Goal: Navigation & Orientation: Find specific page/section

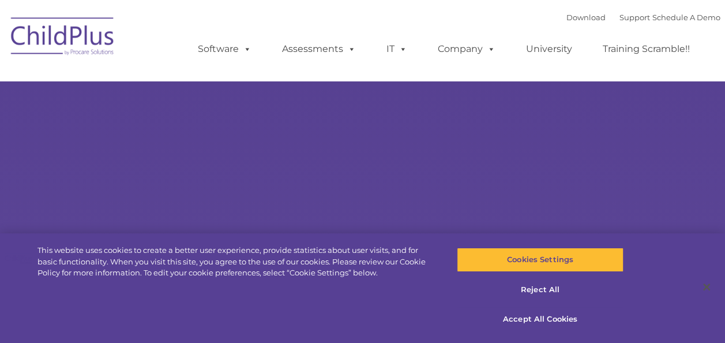
select select "MEDIUM"
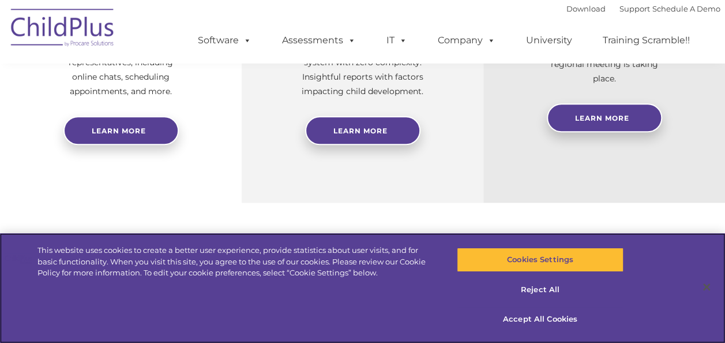
scroll to position [309, 0]
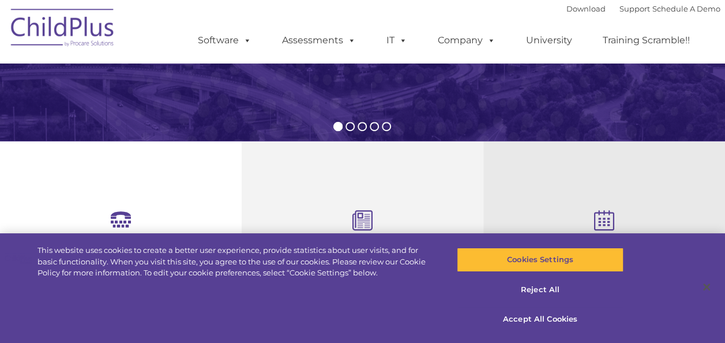
click at [129, 28] on div "Download Support | Schedule A Demo  MENU MENU Software ChildPlus: The original…" at bounding box center [362, 31] width 715 height 63
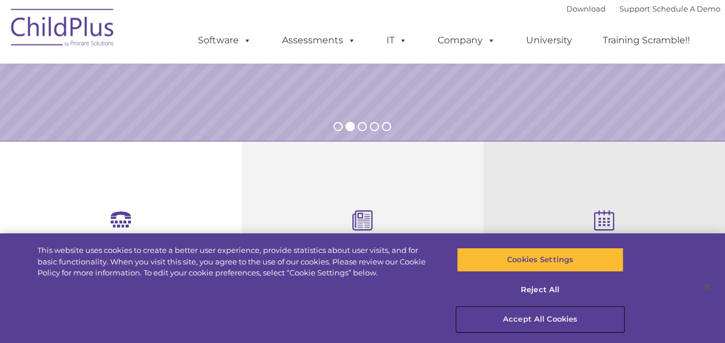
drag, startPoint x: 568, startPoint y: 321, endPoint x: 518, endPoint y: 327, distance: 50.5
drag, startPoint x: 518, startPoint y: 327, endPoint x: 471, endPoint y: 328, distance: 46.7
click at [471, 328] on button "Accept All Cookies" at bounding box center [540, 319] width 167 height 24
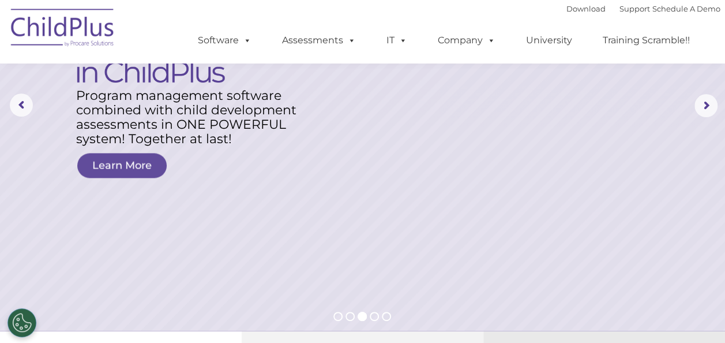
scroll to position [0, 0]
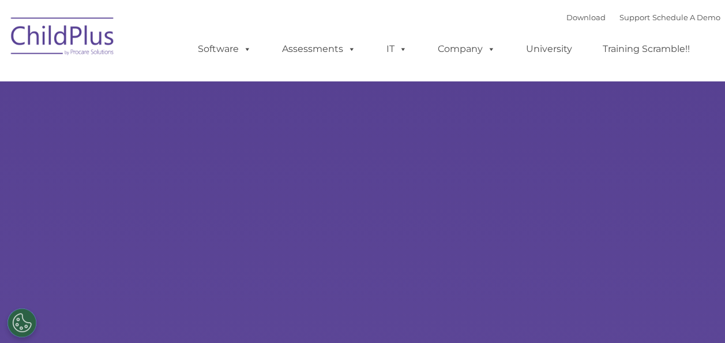
type input ""
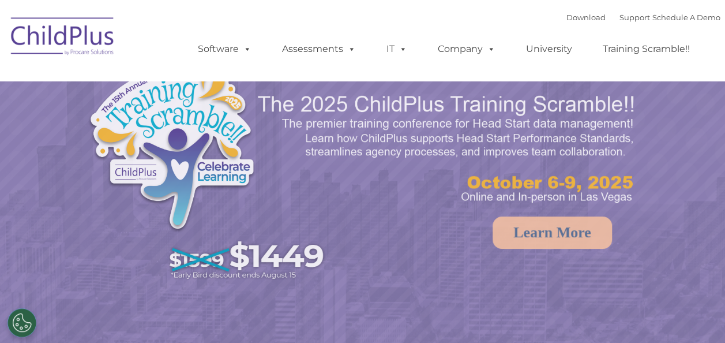
select select "MEDIUM"
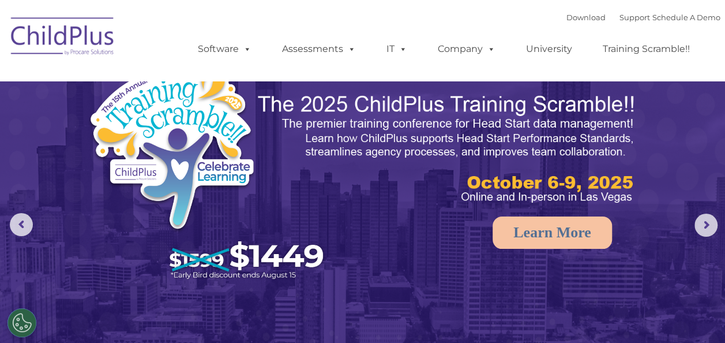
drag, startPoint x: 710, startPoint y: 218, endPoint x: 358, endPoint y: 20, distance: 403.8
click at [358, 20] on div "Download Support | Schedule A Demo  MENU MENU Software ChildPlus: The original…" at bounding box center [448, 40] width 546 height 63
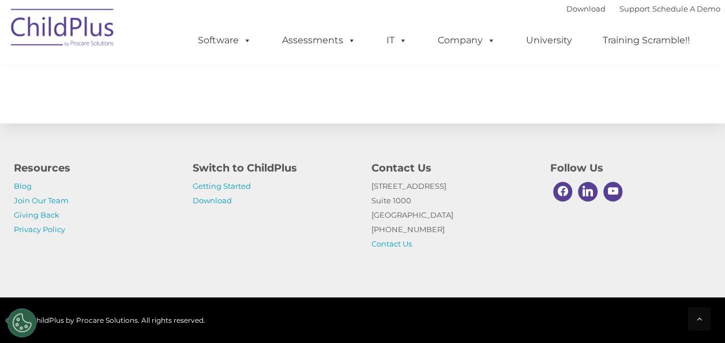
scroll to position [1427, 0]
